Goal: Task Accomplishment & Management: Use online tool/utility

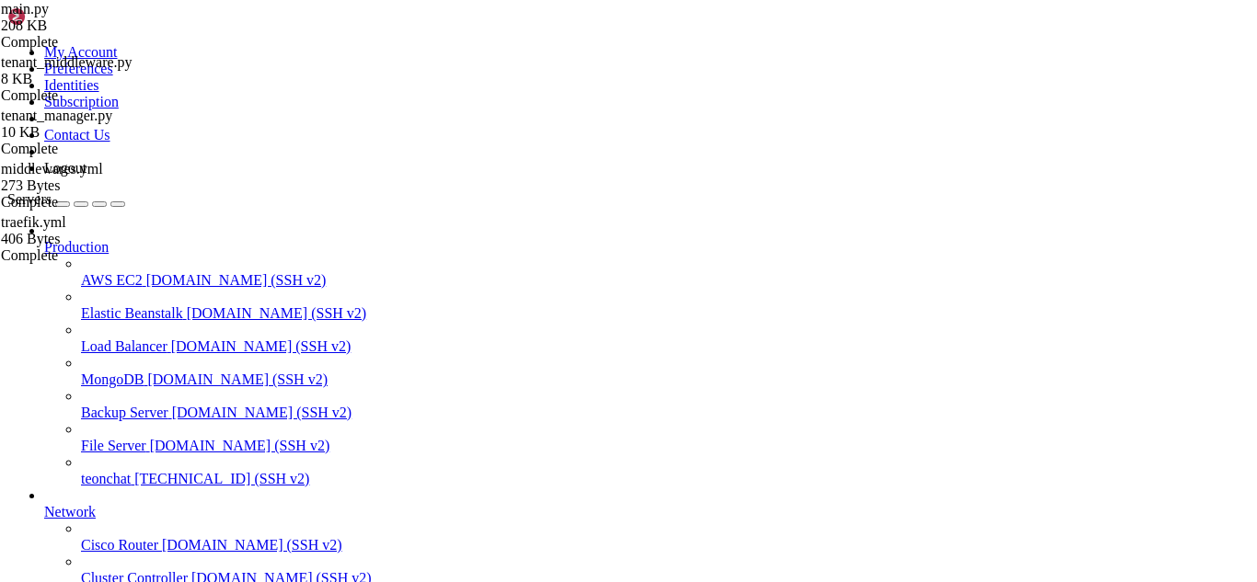
scroll to position [106401, 0]
drag, startPoint x: 7, startPoint y: 1059, endPoint x: 377, endPoint y: 1393, distance: 498.4
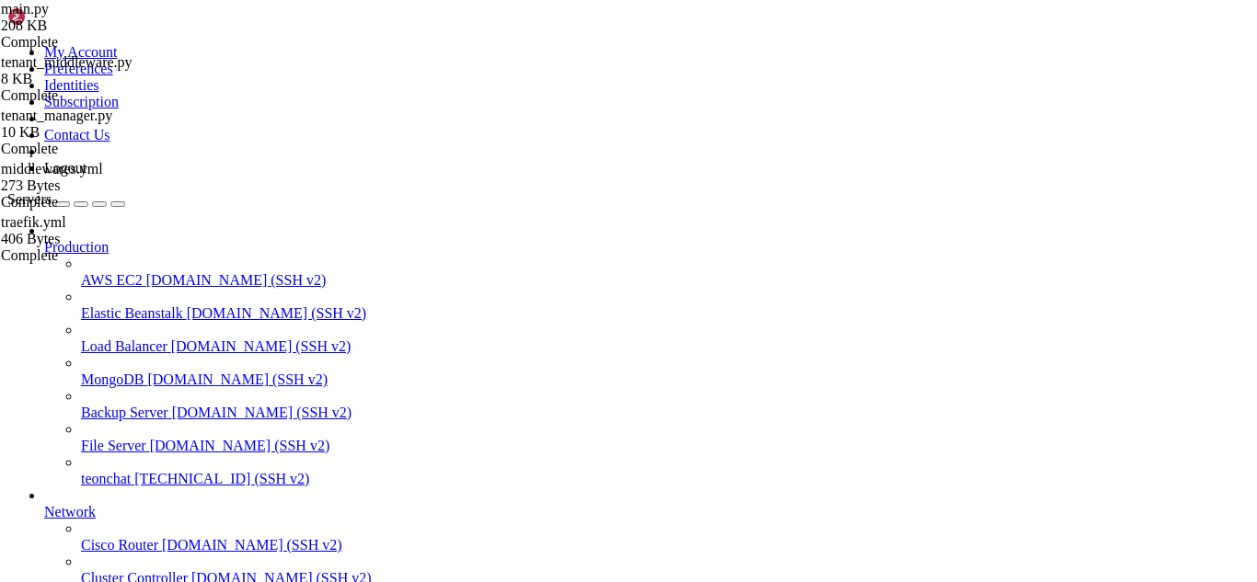
drag, startPoint x: 232, startPoint y: 1323, endPoint x: 17, endPoint y: 1184, distance: 256.3
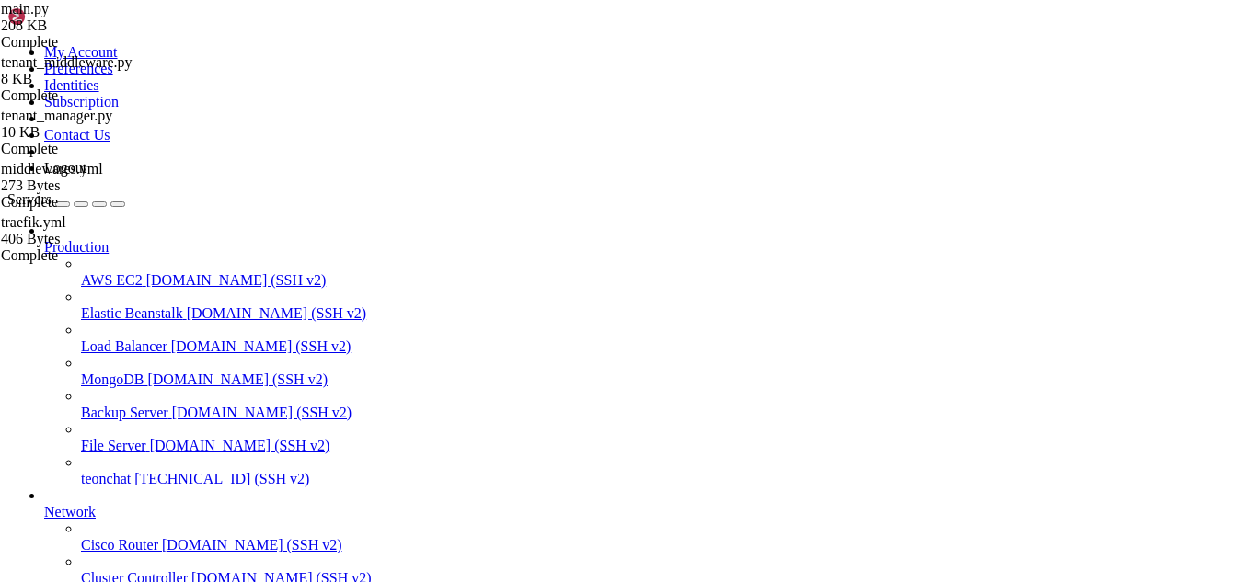
scroll to position [106460, 0]
drag, startPoint x: 650, startPoint y: 1510, endPoint x: 576, endPoint y: 1521, distance: 74.4
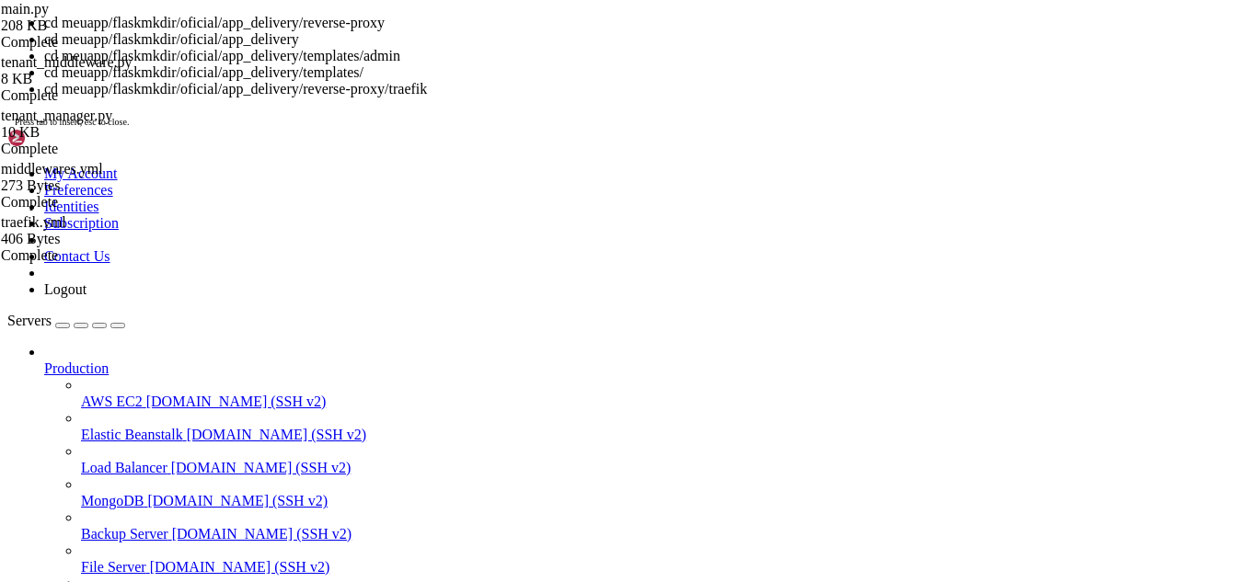
scroll to position [106783, 0]
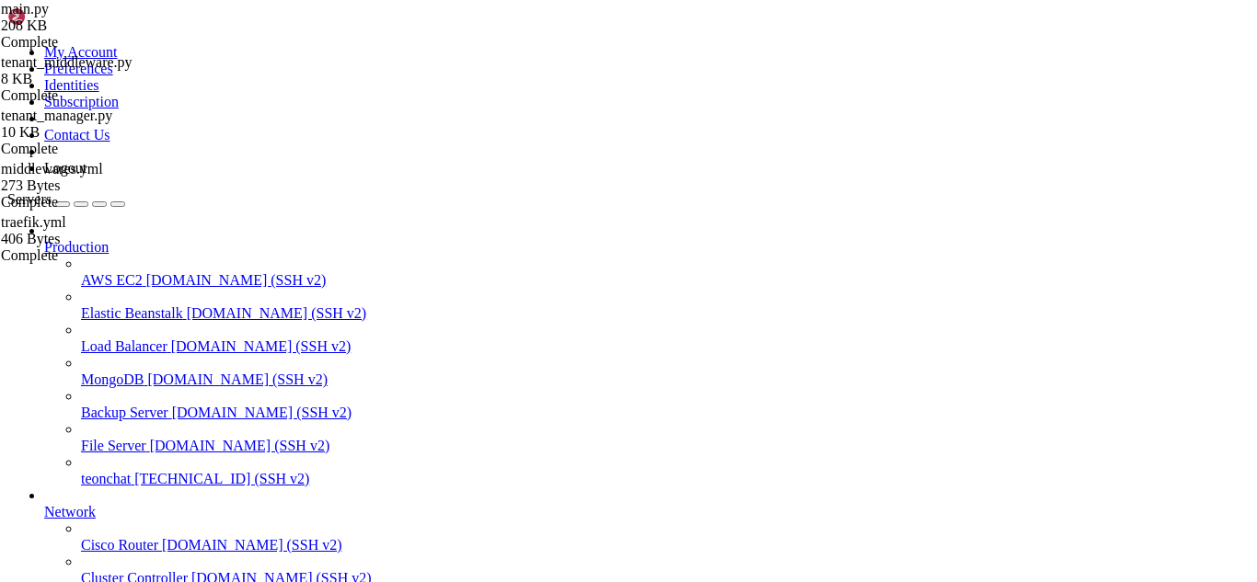
type input "/root/meuapp/flaskmkdir/oficial/app_delivery"
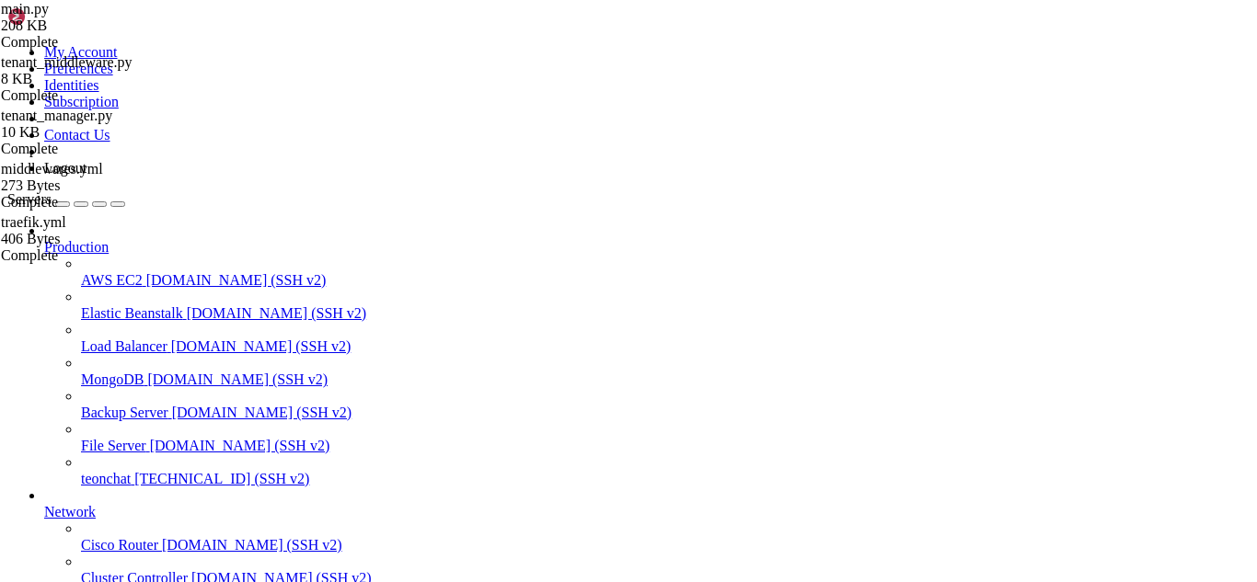
scroll to position [106803, 0]
drag, startPoint x: 441, startPoint y: 1146, endPoint x: 399, endPoint y: 1169, distance: 47.4
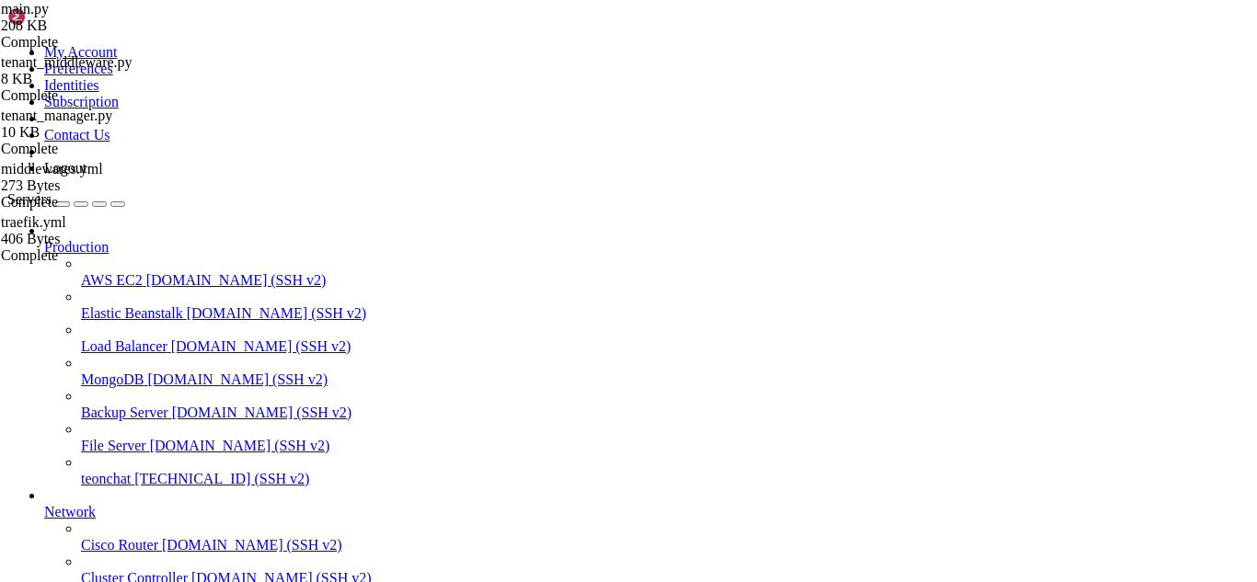
scroll to position [107118, 0]
drag, startPoint x: 399, startPoint y: 1171, endPoint x: 322, endPoint y: 1318, distance: 165.5
